Goal: Transaction & Acquisition: Purchase product/service

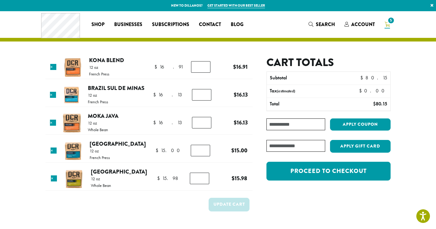
click at [286, 126] on input "Coupon:" at bounding box center [296, 124] width 59 height 12
type input "**********"
click at [387, 126] on button "Apply coupon" at bounding box center [360, 124] width 61 height 12
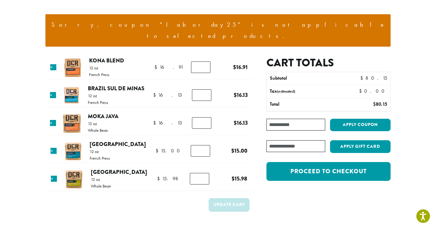
scroll to position [52, 0]
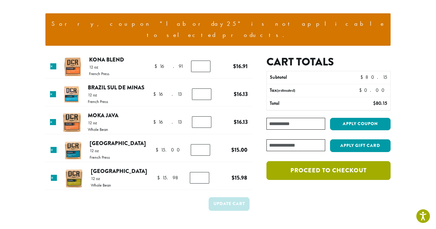
click at [354, 161] on link "Proceed to checkout" at bounding box center [329, 170] width 124 height 19
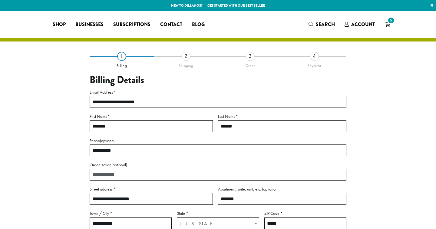
select select "**"
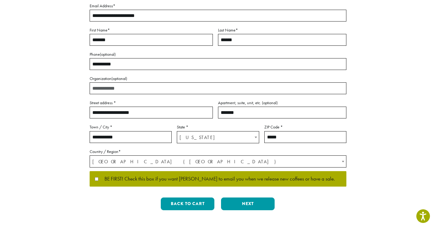
scroll to position [86, 0]
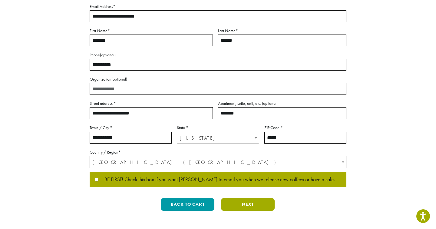
click at [232, 206] on button "Next" at bounding box center [248, 204] width 54 height 13
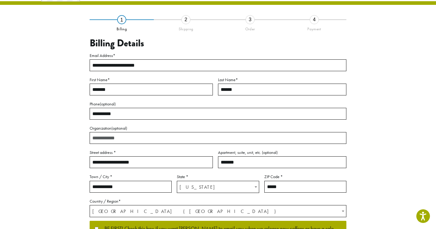
scroll to position [26, 0]
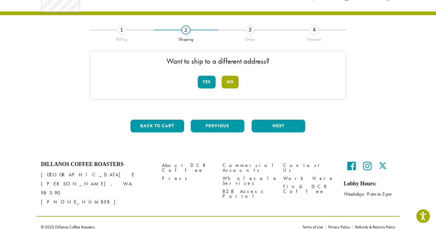
click at [232, 79] on button "No" at bounding box center [230, 82] width 17 height 13
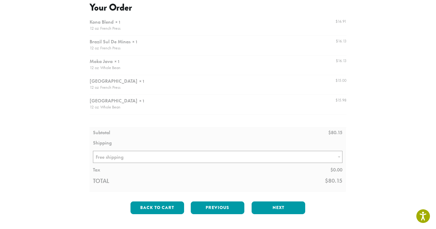
scroll to position [72, 0]
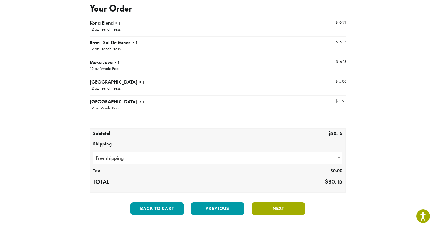
click at [275, 208] on button "Next" at bounding box center [279, 208] width 54 height 13
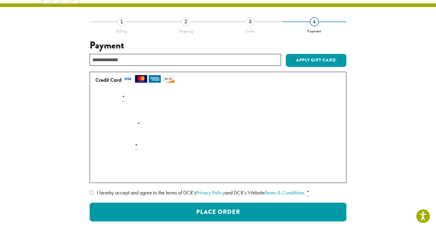
scroll to position [39, 0]
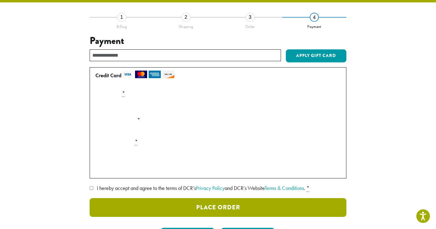
click at [128, 202] on button "Place Order" at bounding box center [218, 207] width 257 height 19
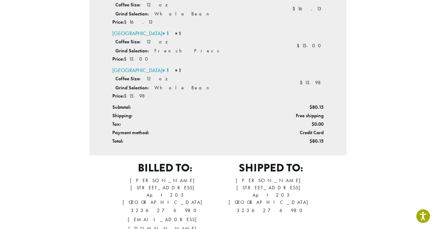
scroll to position [275, 0]
